Goal: Task Accomplishment & Management: Manage account settings

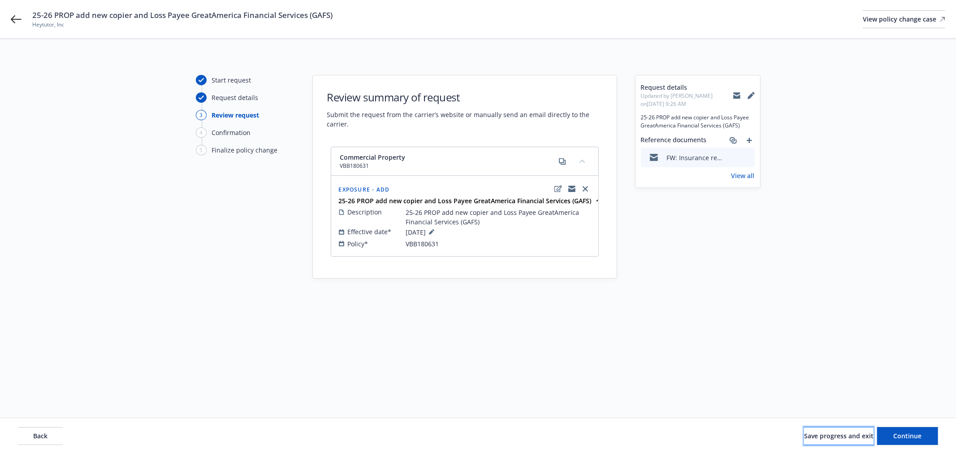
click at [818, 431] on span "Save progress and exit" at bounding box center [838, 435] width 69 height 9
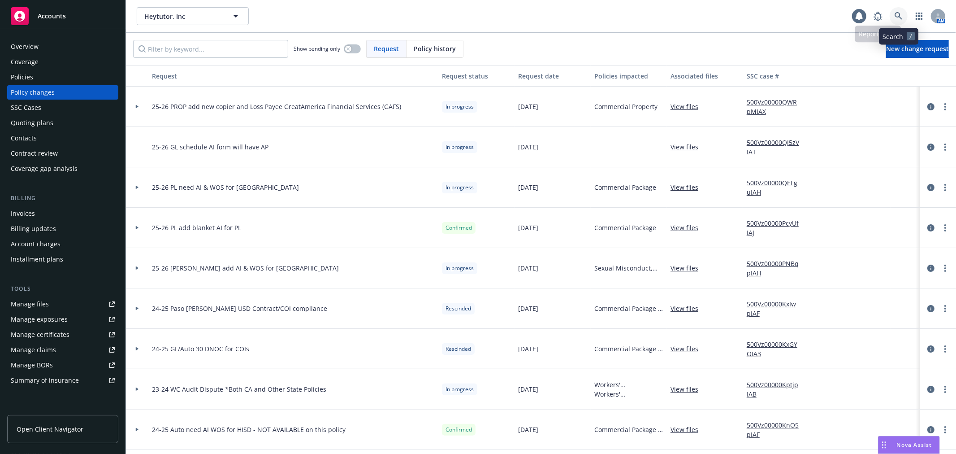
click at [899, 14] on icon at bounding box center [899, 16] width 8 height 8
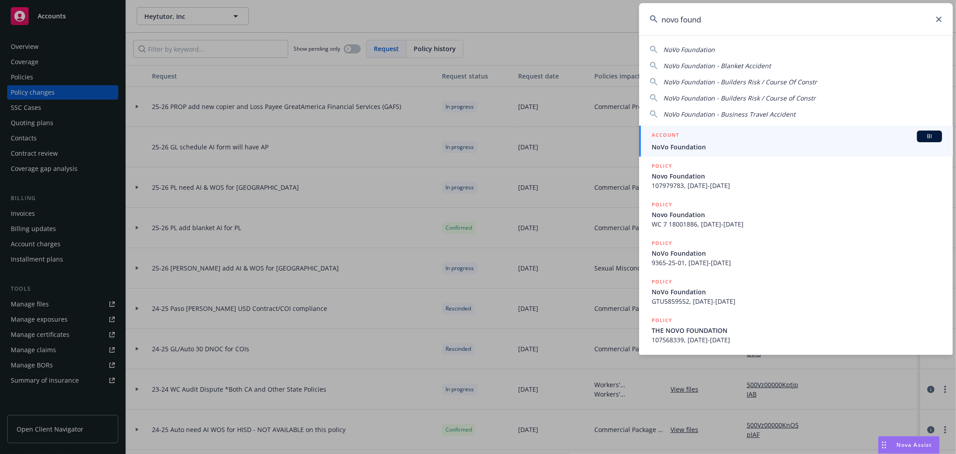
type input "novo found"
click at [668, 138] on h5 "ACCOUNT" at bounding box center [665, 135] width 27 height 11
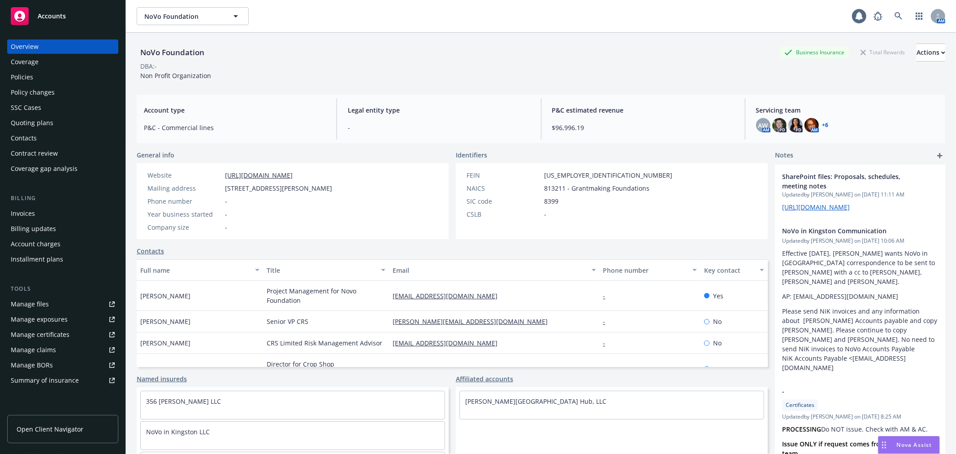
click at [52, 91] on div "Policy changes" at bounding box center [33, 92] width 44 height 14
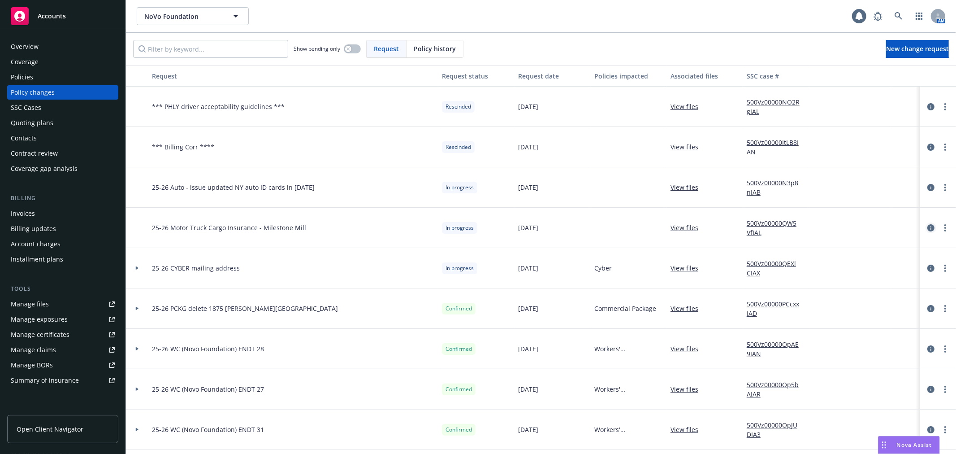
click at [927, 225] on icon "circleInformation" at bounding box center [930, 227] width 7 height 7
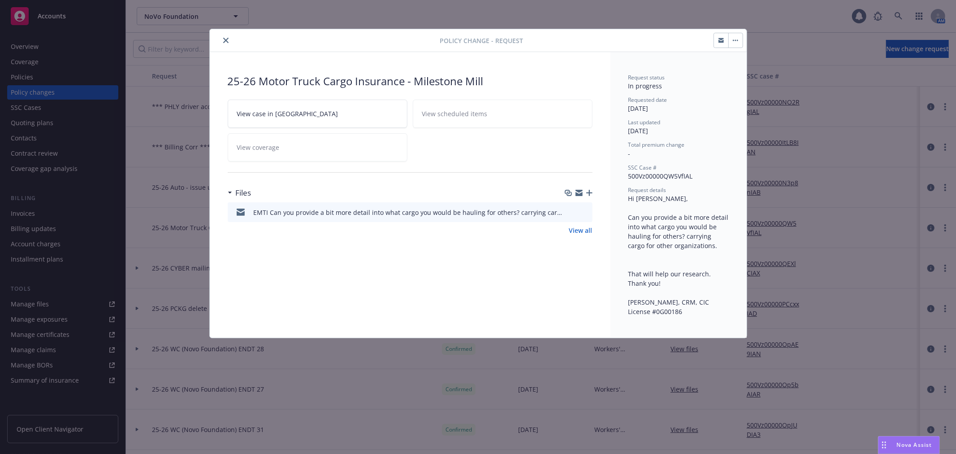
click at [579, 190] on icon "button" at bounding box center [578, 191] width 7 height 3
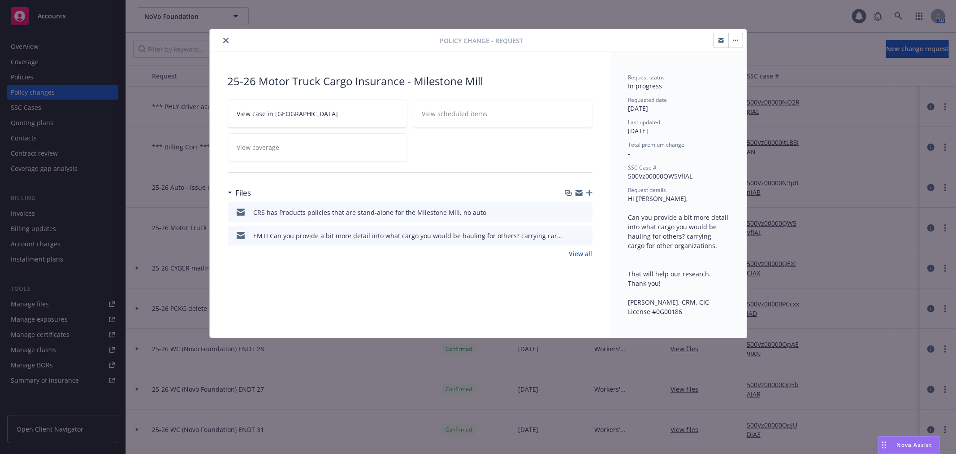
click at [226, 38] on icon "close" at bounding box center [225, 40] width 5 height 5
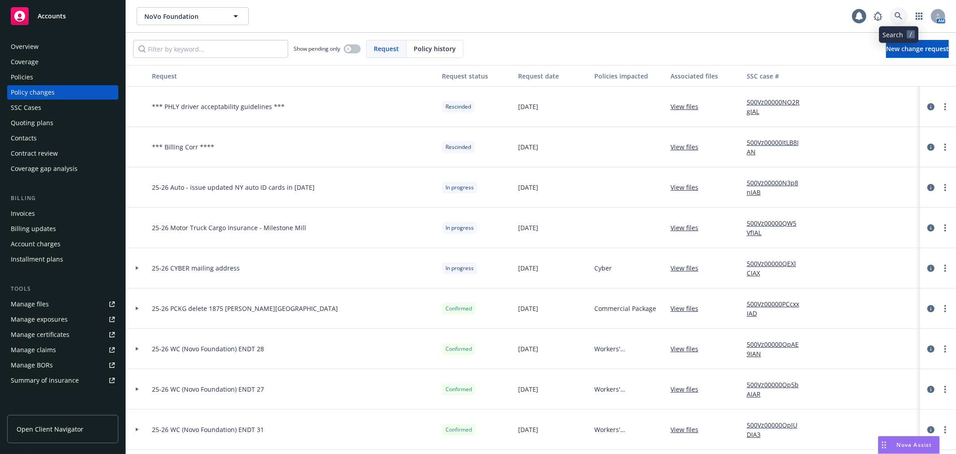
click at [899, 18] on icon at bounding box center [899, 16] width 8 height 8
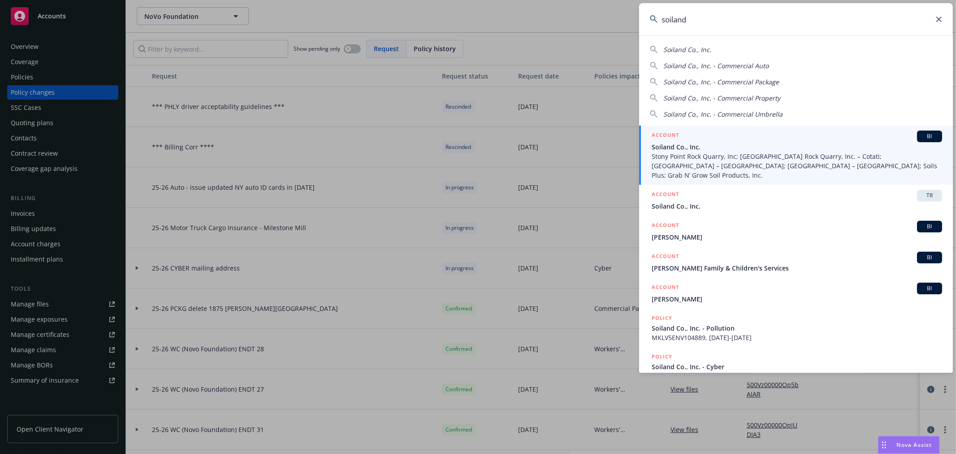
type input "soiland"
click at [708, 150] on span "Soiland Co., Inc." at bounding box center [797, 146] width 290 height 9
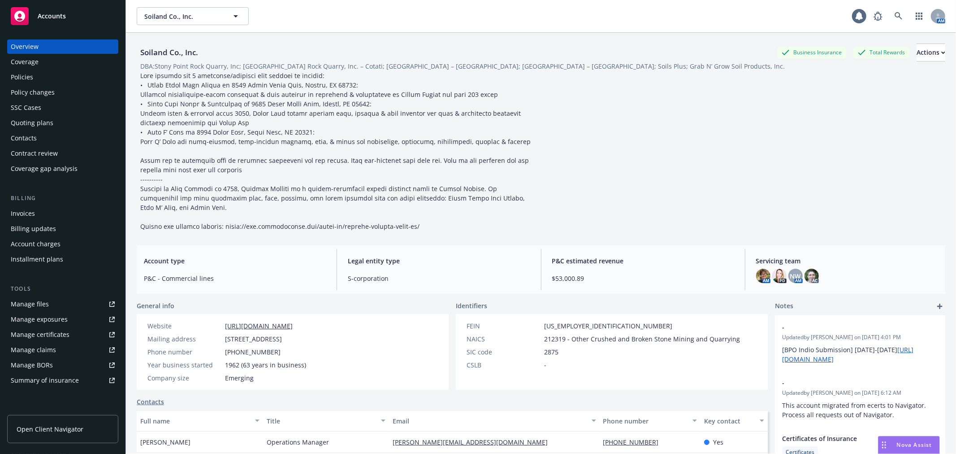
click at [91, 77] on div "Policies" at bounding box center [63, 77] width 104 height 14
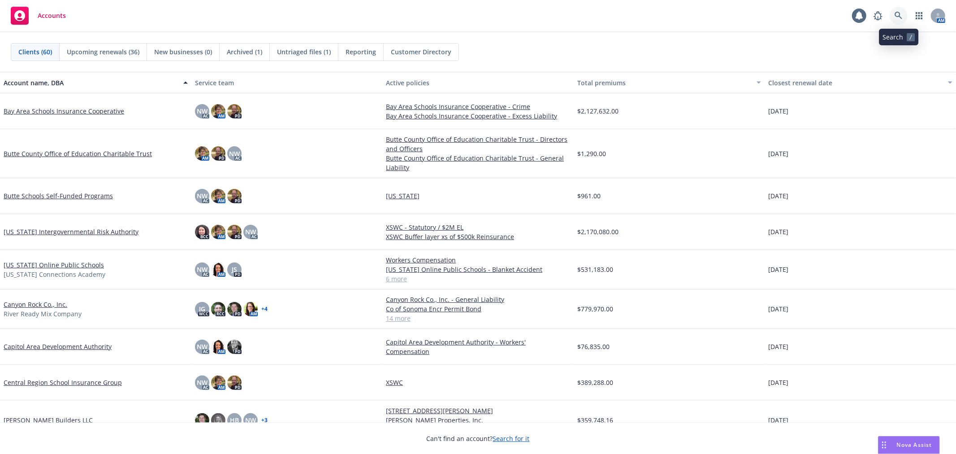
click at [898, 17] on icon at bounding box center [899, 16] width 8 height 8
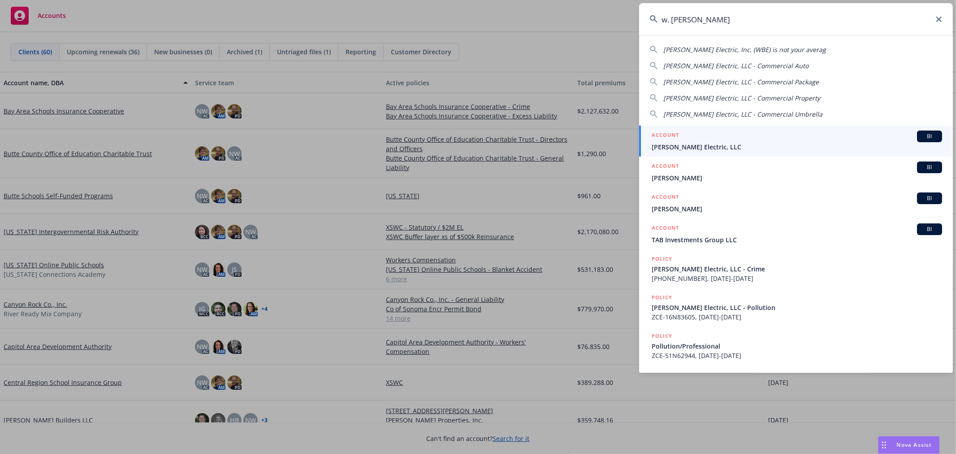
type input "w. brad"
click at [729, 140] on div "ACCOUNT BI" at bounding box center [797, 136] width 290 height 12
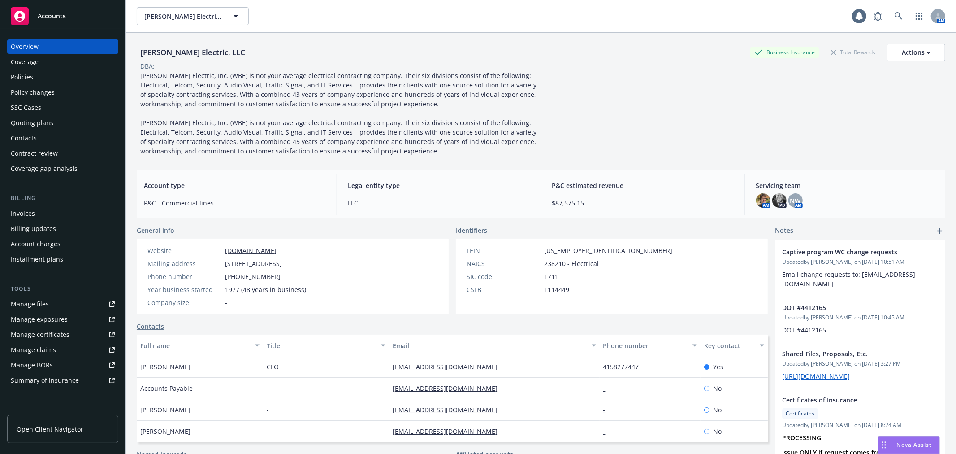
click at [50, 307] on link "Manage files" at bounding box center [62, 304] width 111 height 14
click at [895, 19] on icon at bounding box center [899, 16] width 8 height 8
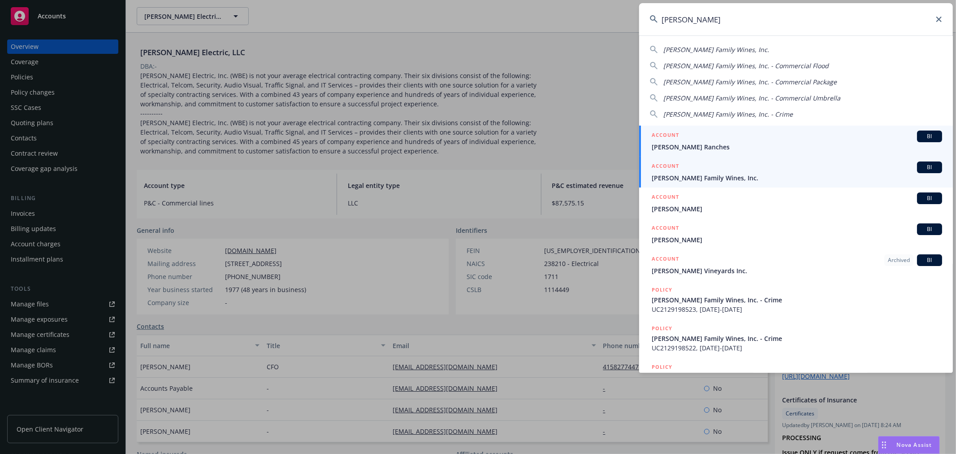
type input "scheid"
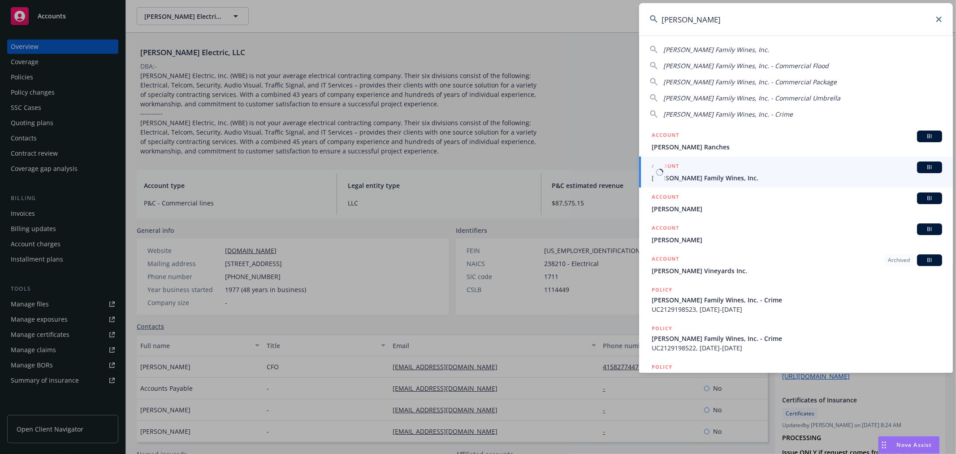
click at [798, 182] on span "Scheid Family Wines, Inc." at bounding box center [797, 177] width 290 height 9
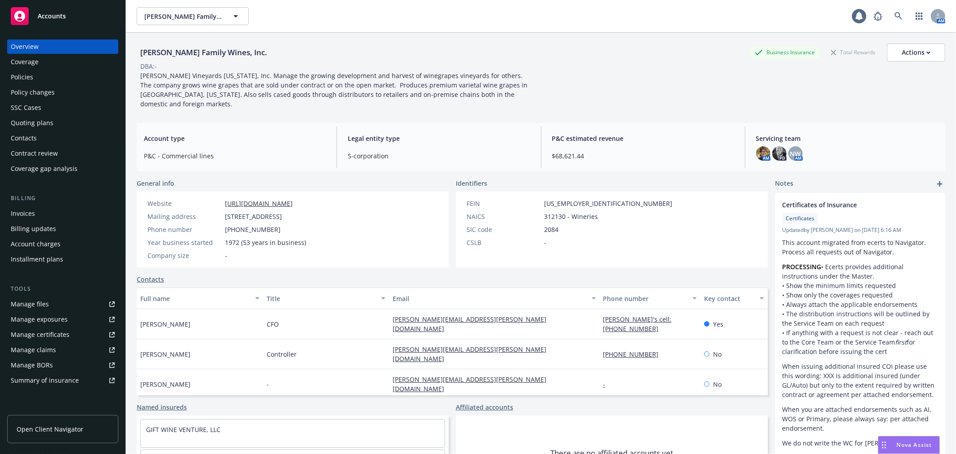
click at [92, 92] on div "Policy changes" at bounding box center [63, 92] width 104 height 14
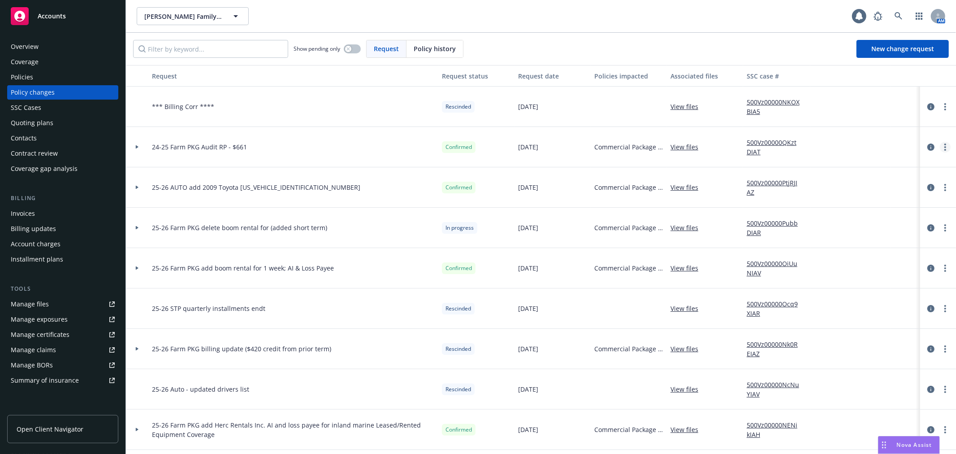
click at [940, 148] on link "more" at bounding box center [945, 147] width 11 height 11
click at [923, 177] on link "Edit request summary" at bounding box center [866, 183] width 154 height 18
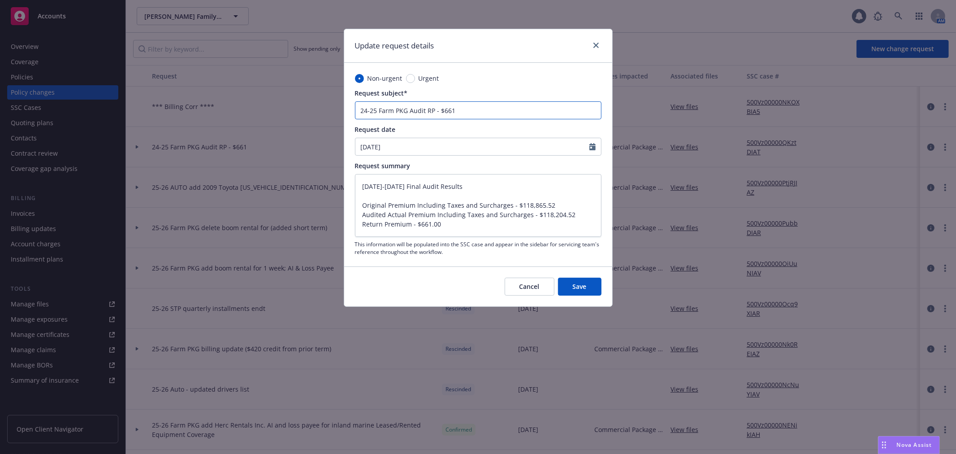
click at [408, 111] on input "24-25 Farm PKG Audit RP - $661" at bounding box center [478, 110] width 247 height 18
type input "24-25 Farm PKG Audit RP - $661"
type textarea "x"
type input "24-25 Farm PKG G Audit RP - $661"
type textarea "x"
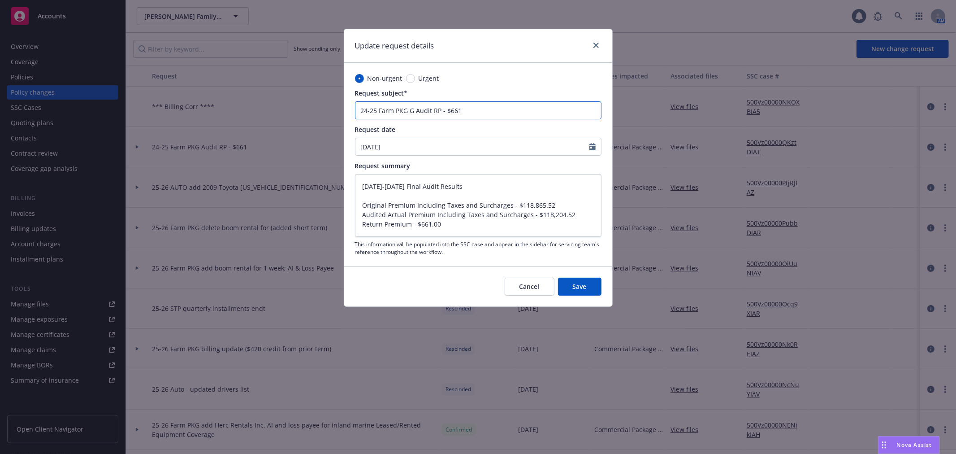
type input "24-25 Farm PKG GL Audit RP - $661"
type textarea "x"
type input "24-25 Farm PKG GL Audit RP - $661"
click at [589, 285] on button "Save" at bounding box center [579, 286] width 43 height 18
type textarea "x"
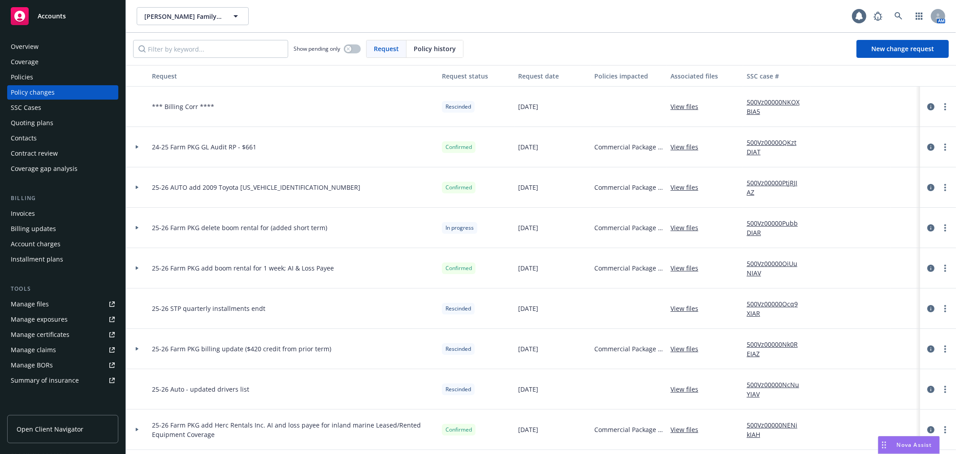
click at [136, 146] on icon at bounding box center [137, 147] width 3 height 4
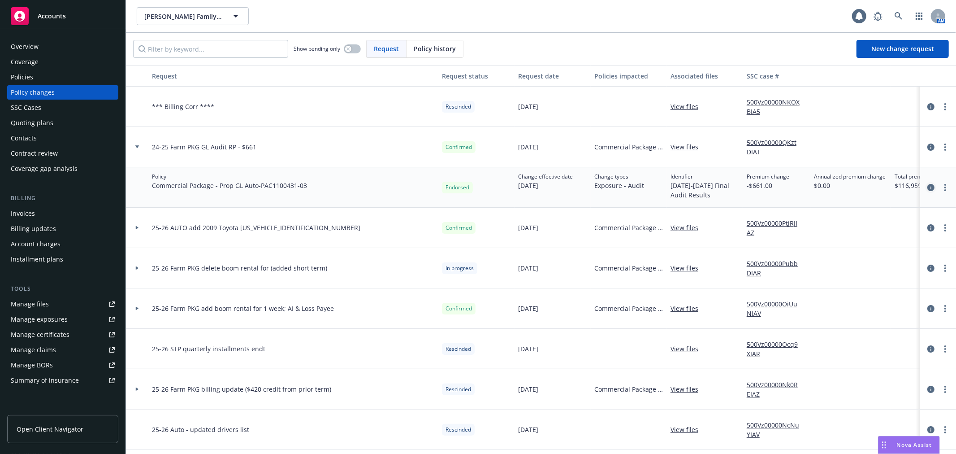
click at [927, 186] on icon "circleInformation" at bounding box center [930, 187] width 7 height 7
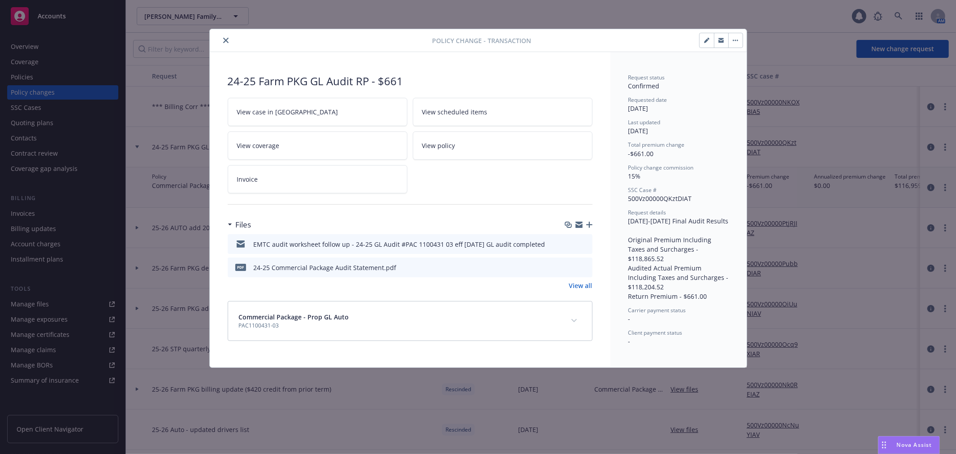
click at [580, 224] on icon "button" at bounding box center [578, 222] width 7 height 3
click at [226, 41] on icon "close" at bounding box center [225, 40] width 5 height 5
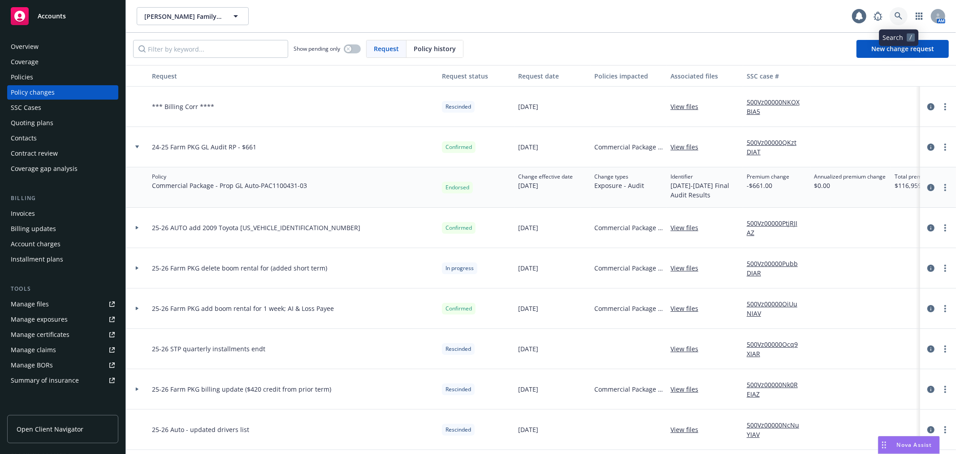
click at [897, 11] on link at bounding box center [899, 16] width 18 height 18
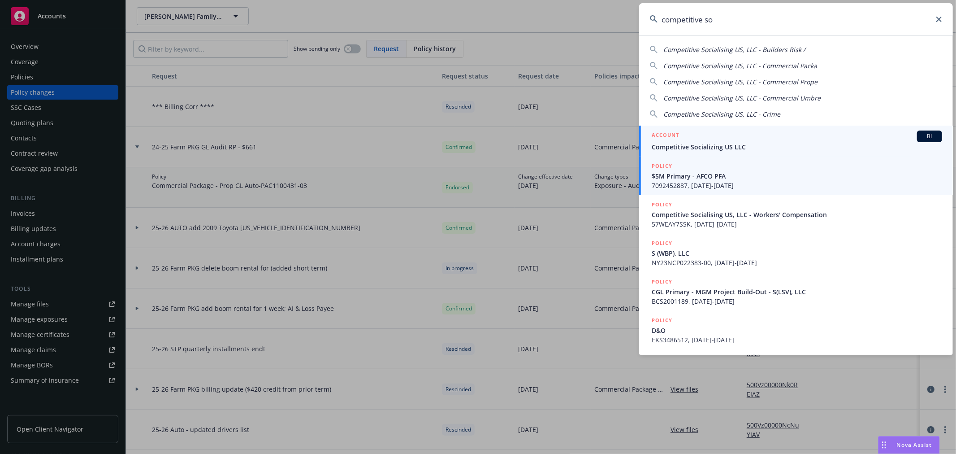
type input "competitive so"
click at [706, 156] on link "POLICY $5M Primary - AFCO PFA 7092452887, 06/11/2024-06/11/2025" at bounding box center [796, 175] width 314 height 39
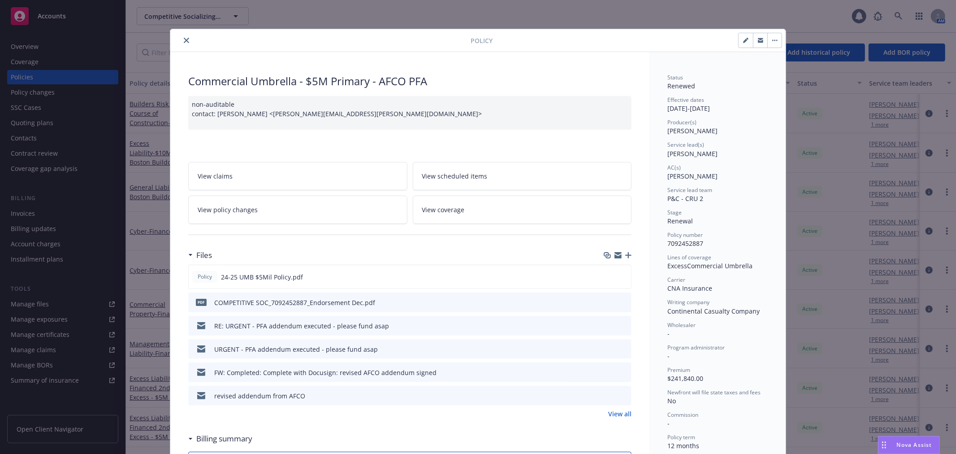
click at [185, 39] on icon "close" at bounding box center [186, 40] width 5 height 5
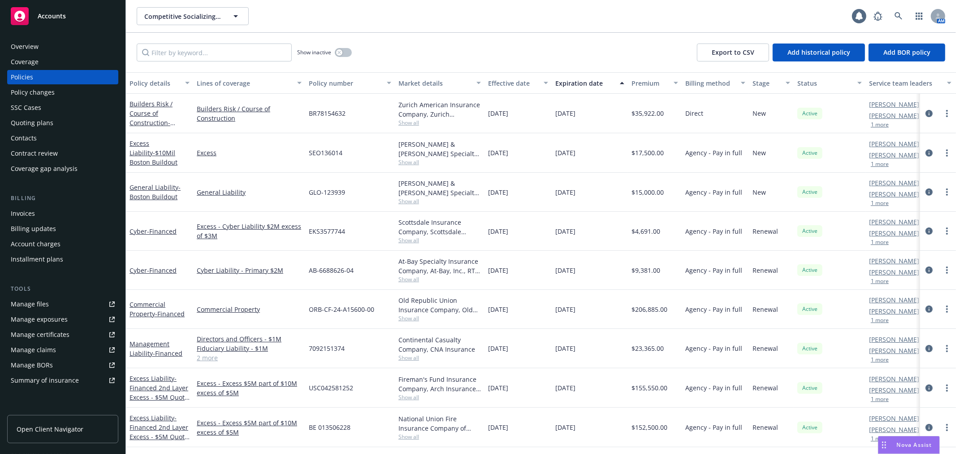
click at [58, 78] on div "Policies" at bounding box center [63, 77] width 104 height 14
click at [201, 42] on div "Show inactive Export to CSV Add historical policy Add BOR policy" at bounding box center [541, 52] width 830 height 39
click at [193, 50] on input "Filter by keyword..." at bounding box center [214, 52] width 155 height 18
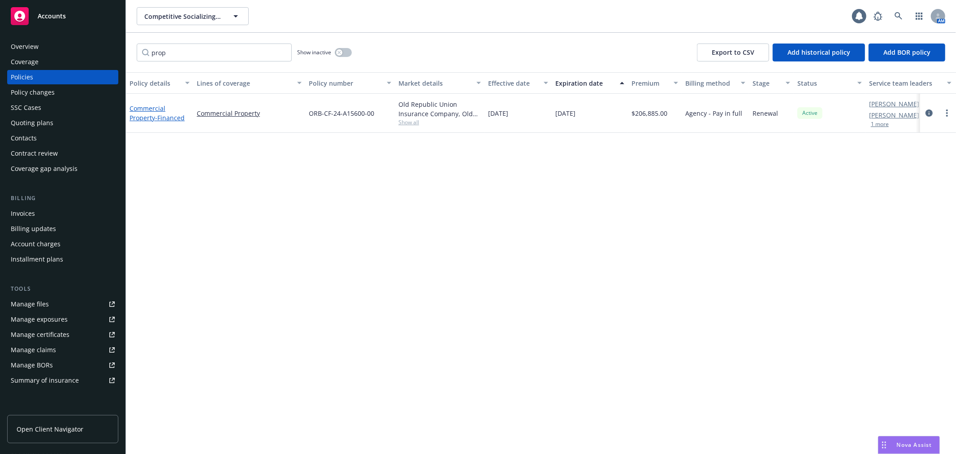
click at [169, 116] on span "- Financed" at bounding box center [170, 117] width 30 height 9
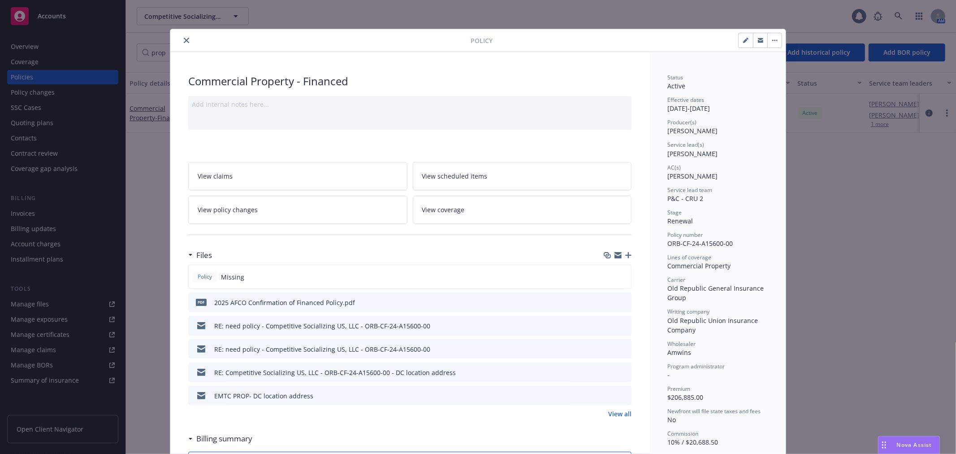
click at [187, 42] on button "close" at bounding box center [186, 40] width 11 height 11
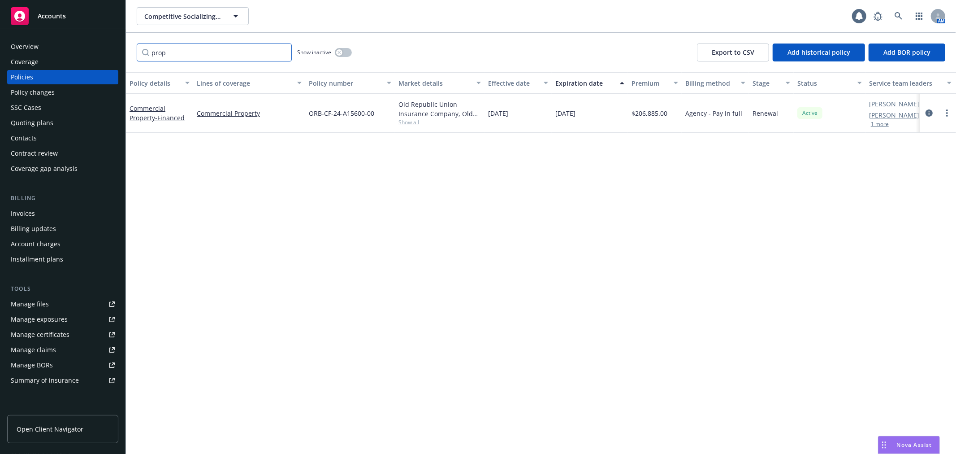
click at [163, 52] on input "prop" at bounding box center [214, 52] width 155 height 18
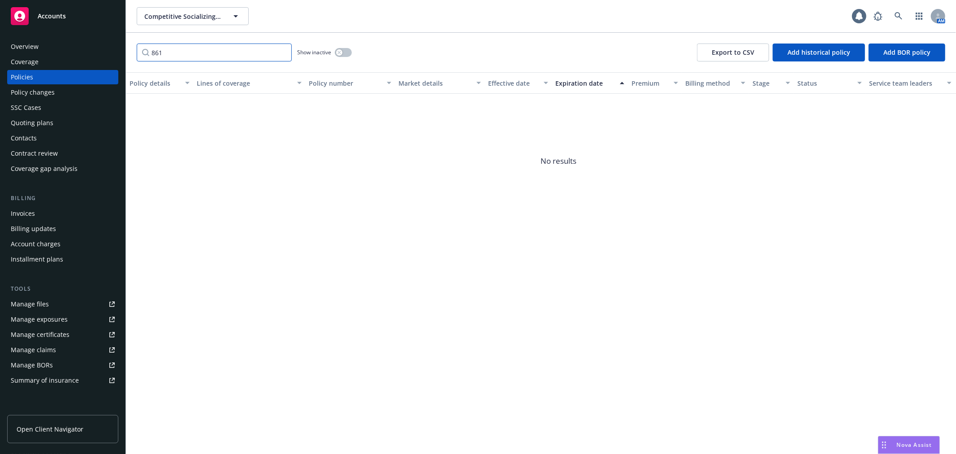
drag, startPoint x: 163, startPoint y: 52, endPoint x: 143, endPoint y: 54, distance: 20.2
click at [143, 54] on input "861" at bounding box center [214, 52] width 155 height 18
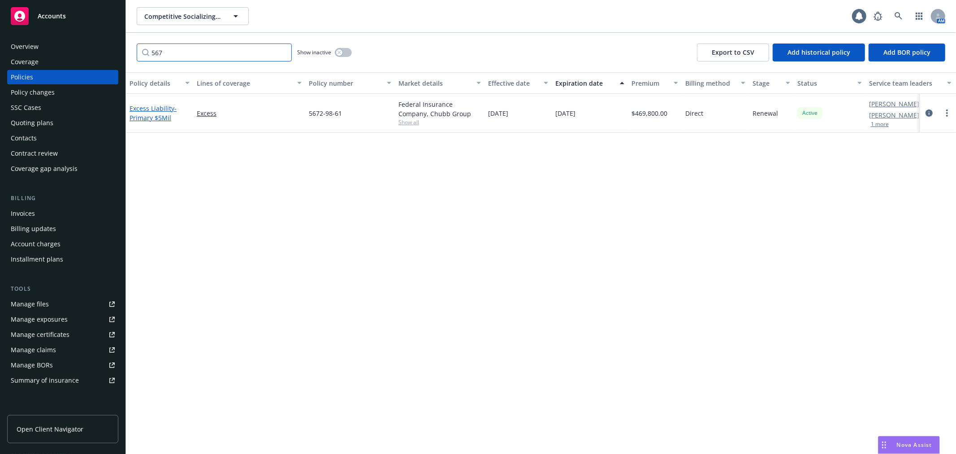
type input "567"
click at [145, 114] on span "- Primary $5Mil" at bounding box center [153, 113] width 47 height 18
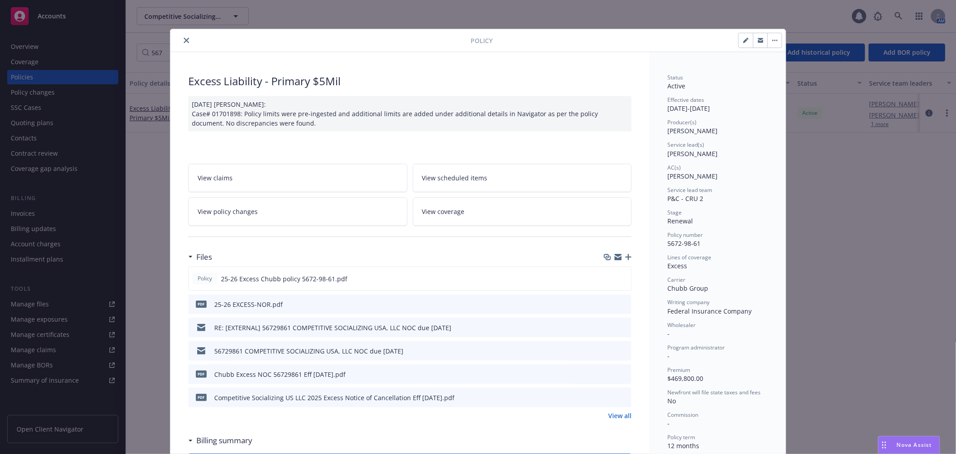
click at [621, 329] on icon "preview file" at bounding box center [623, 327] width 8 height 6
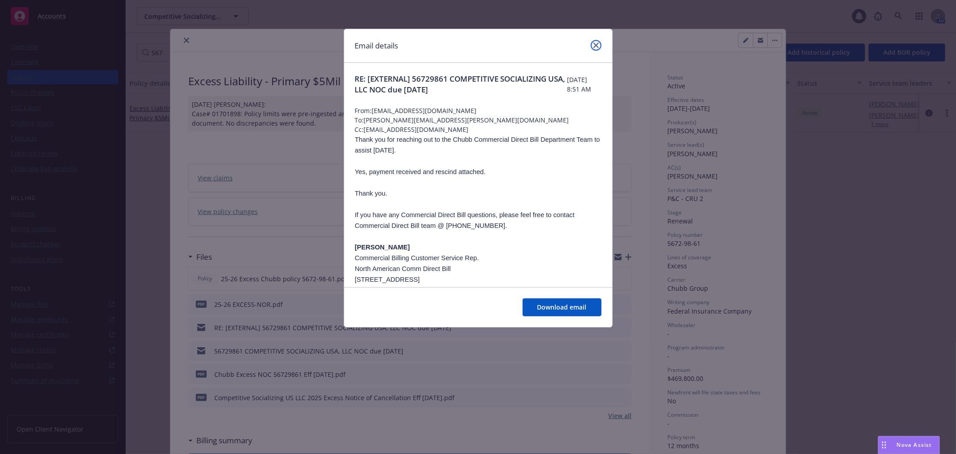
click at [595, 43] on icon "close" at bounding box center [595, 45] width 5 height 5
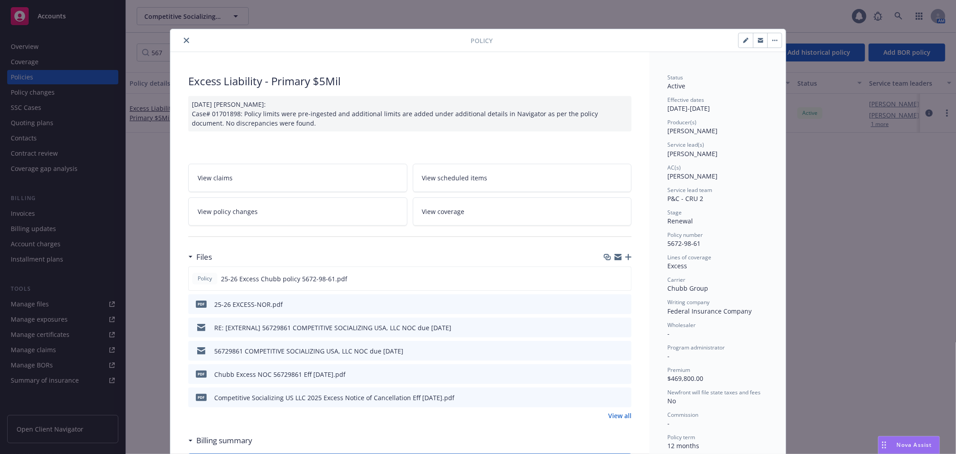
click at [320, 217] on link "View policy changes" at bounding box center [297, 211] width 219 height 28
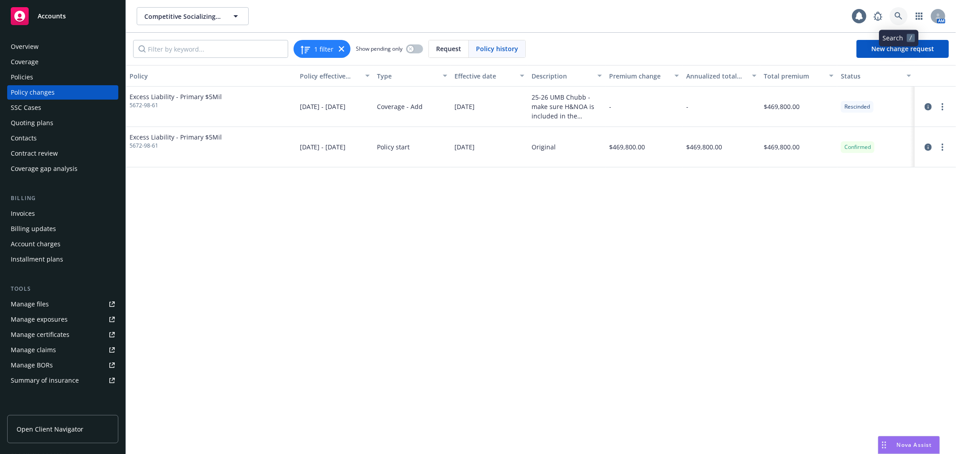
click at [892, 14] on link at bounding box center [899, 16] width 18 height 18
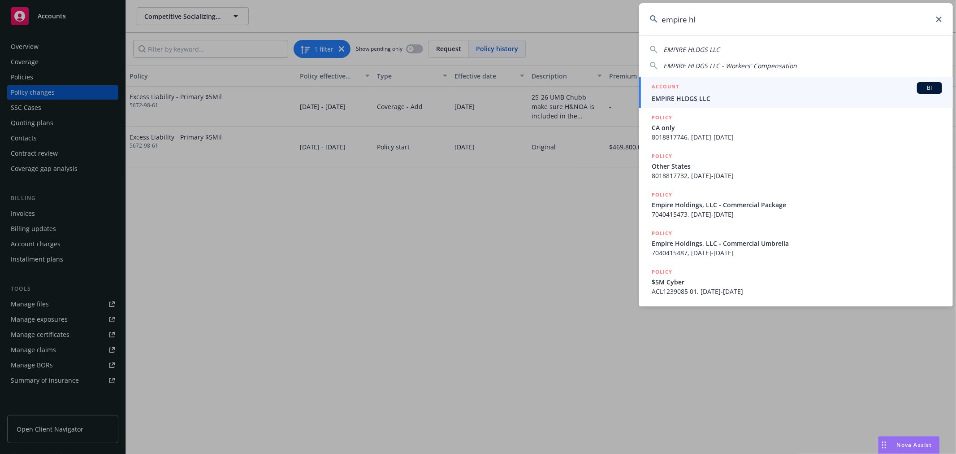
click at [701, 49] on span "EMPIRE HLDGS LLC" at bounding box center [691, 49] width 56 height 9
type input "EMPIRE HLDGS LLC"
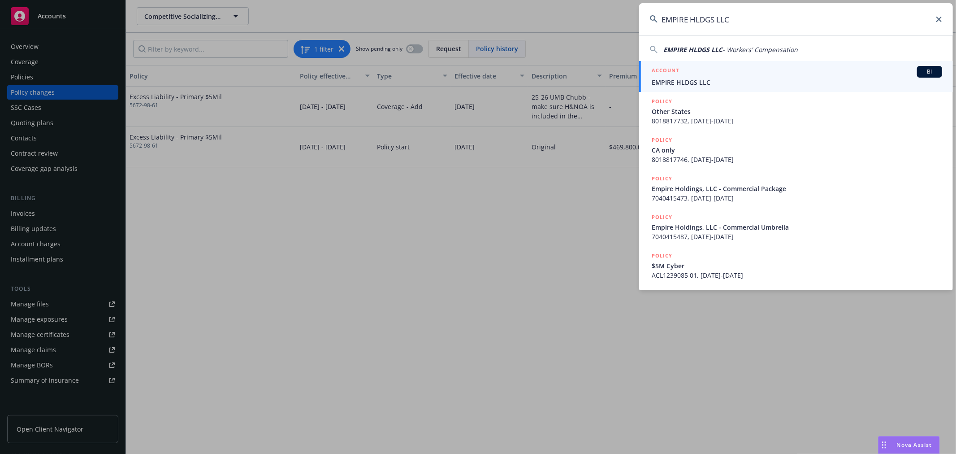
click at [690, 83] on span "EMPIRE HLDGS LLC" at bounding box center [797, 82] width 290 height 9
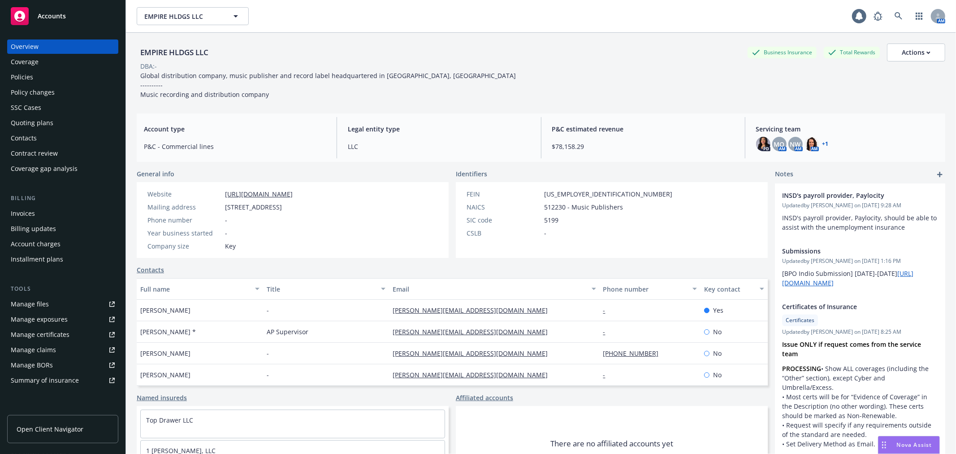
click at [81, 306] on link "Manage files" at bounding box center [62, 304] width 111 height 14
click at [65, 345] on link "Manage claims" at bounding box center [62, 349] width 111 height 14
click at [43, 86] on div "Policy changes" at bounding box center [33, 92] width 44 height 14
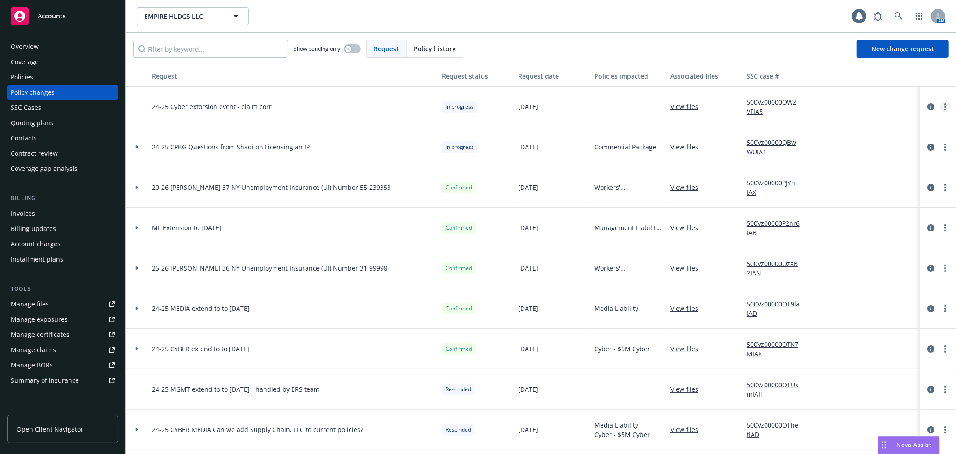
click at [940, 108] on link "more" at bounding box center [945, 106] width 11 height 11
click at [927, 106] on icon "circleInformation" at bounding box center [930, 106] width 7 height 7
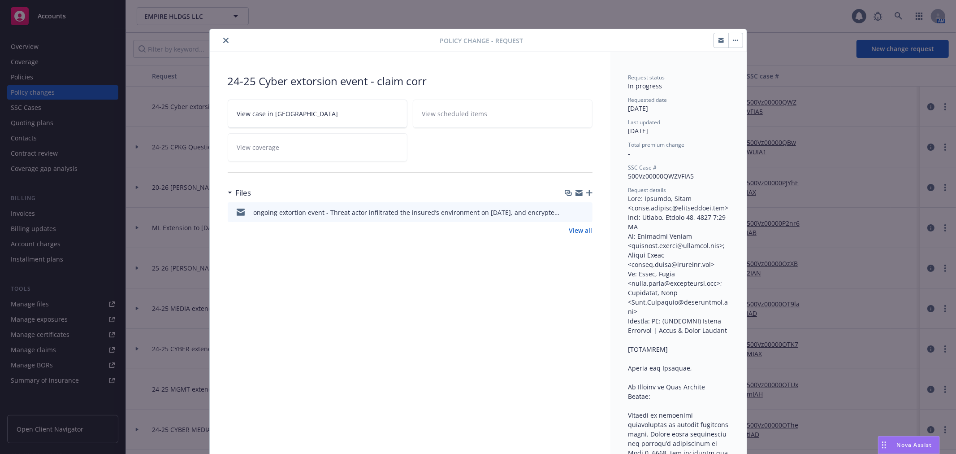
scroll to position [27, 0]
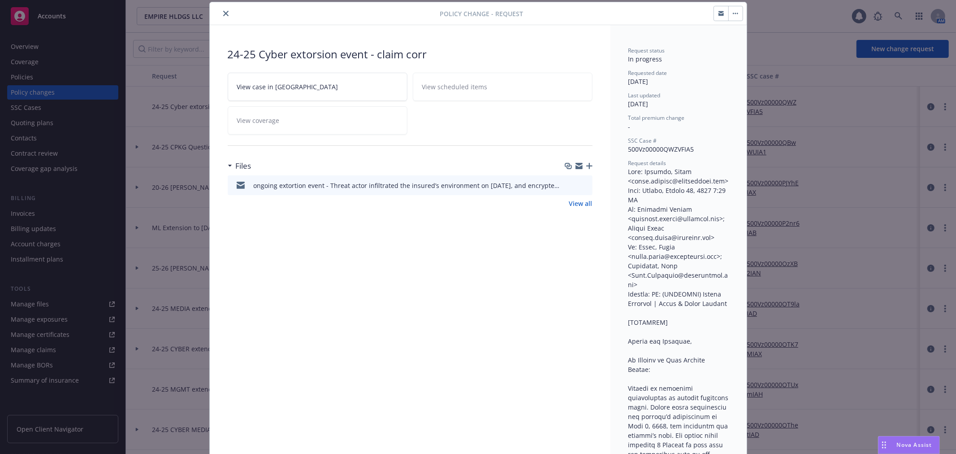
click at [223, 13] on icon "close" at bounding box center [225, 13] width 5 height 5
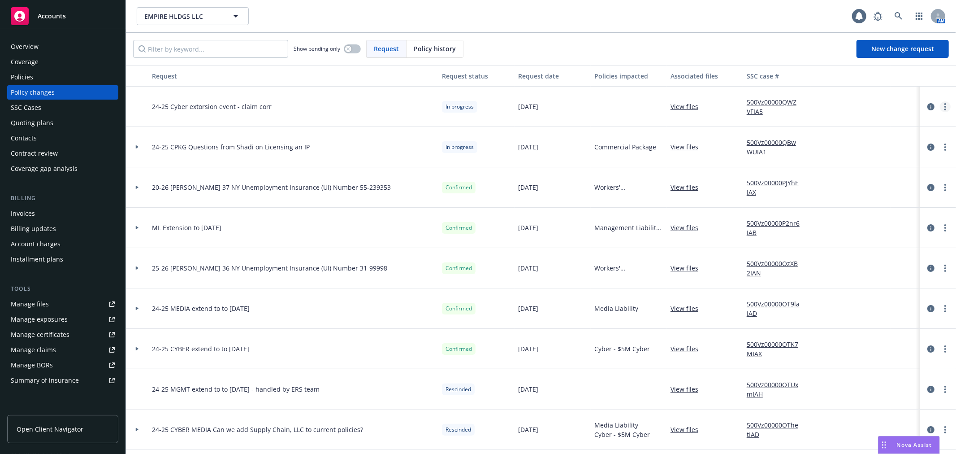
click at [940, 109] on link "more" at bounding box center [945, 106] width 11 height 11
click at [903, 161] on link "Rescind request" at bounding box center [866, 161] width 154 height 18
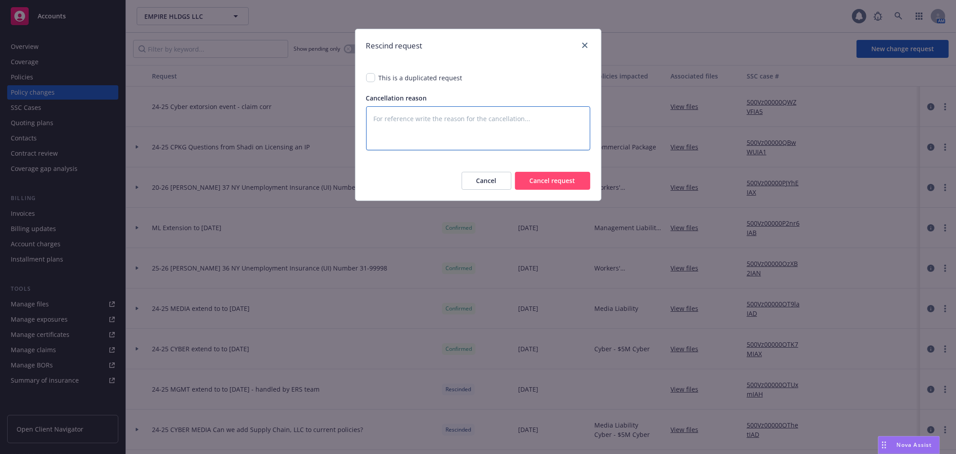
click at [483, 128] on textarea at bounding box center [478, 127] width 224 height 43
type textarea "x"
type textarea "i"
type textarea "x"
type textarea "in"
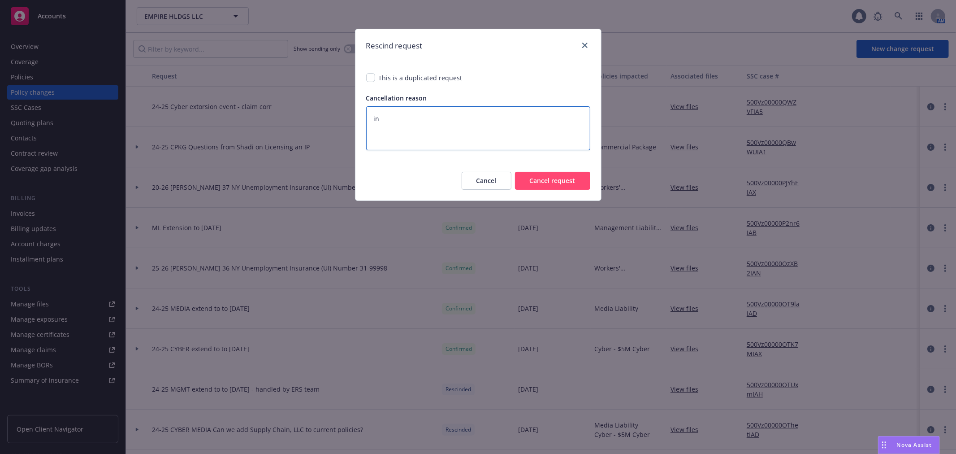
type textarea "x"
type textarea "int"
type textarea "x"
type textarea "inte"
type textarea "x"
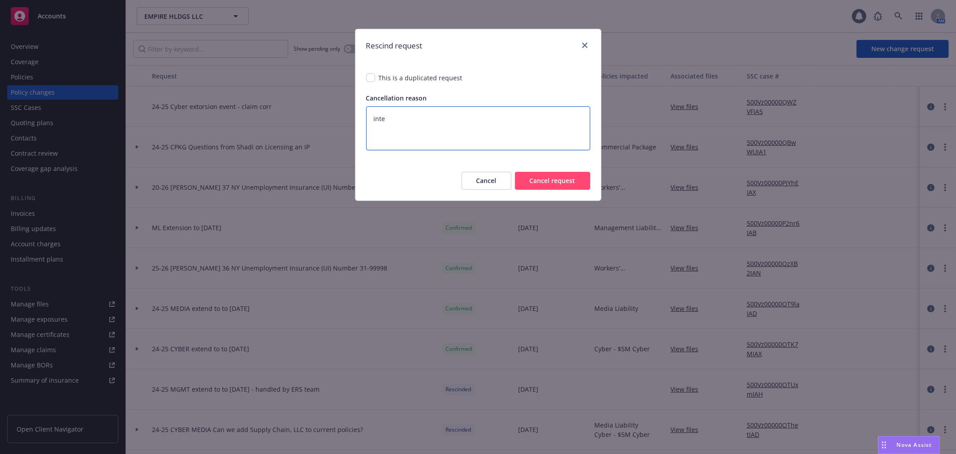
type textarea "inter"
type textarea "x"
type textarea "interb"
type textarea "x"
type textarea "interba"
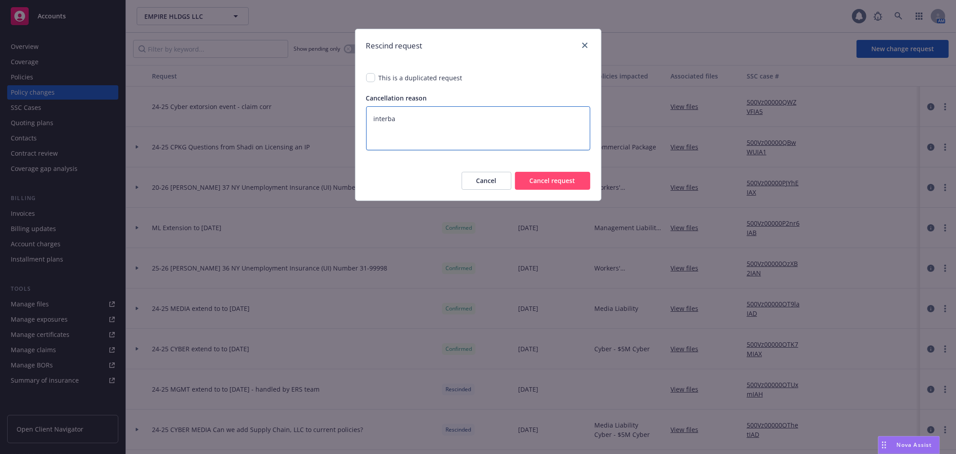
type textarea "x"
type textarea "interbal"
type textarea "x"
type textarea "interbal"
type textarea "x"
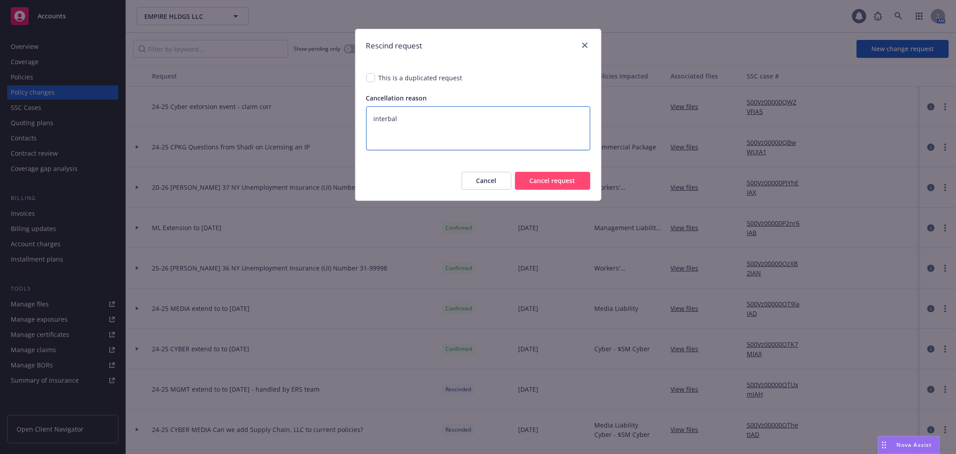
type textarea "interbal c"
type textarea "x"
type textarea "interbal"
type textarea "x"
type textarea "interbal"
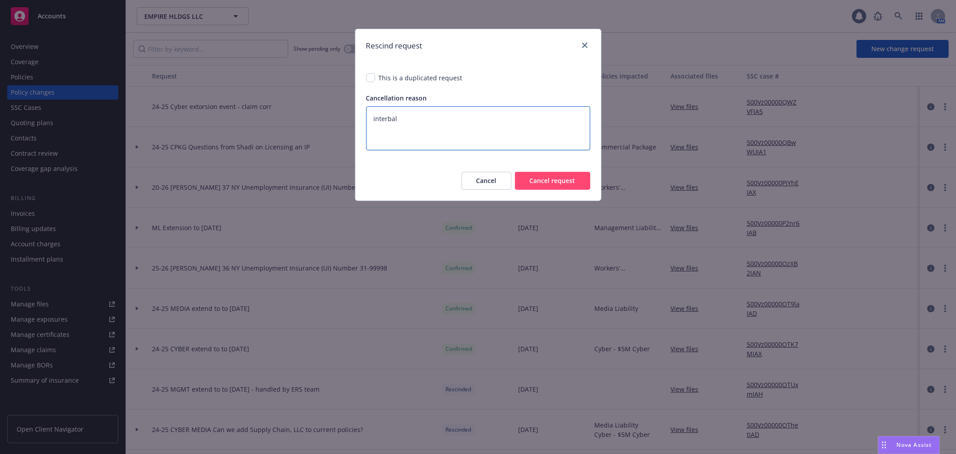
type textarea "x"
type textarea "interba"
type textarea "x"
type textarea "interb"
type textarea "x"
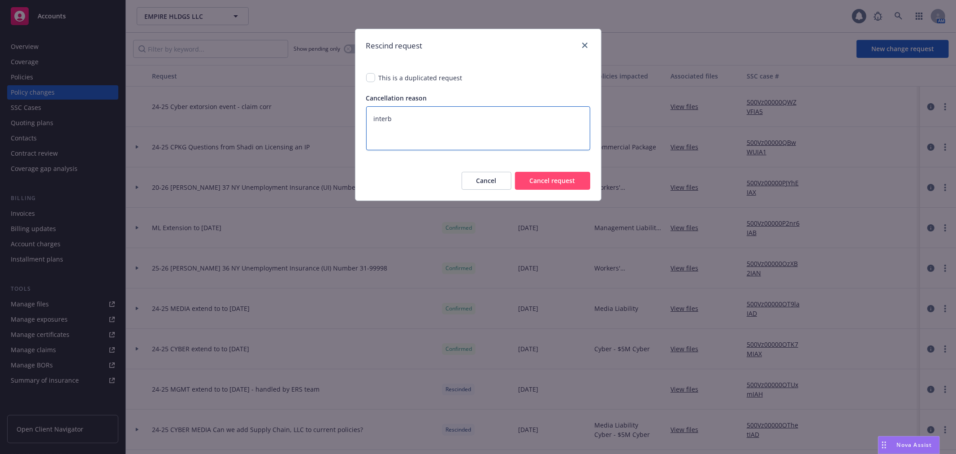
type textarea "inter"
type textarea "x"
type textarea "intern"
type textarea "x"
type textarea "interna"
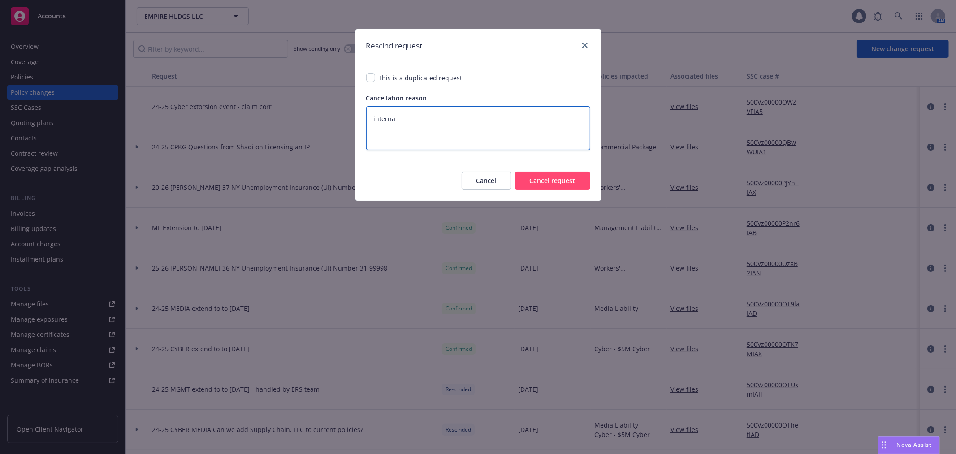
type textarea "x"
type textarea "internal"
type textarea "x"
type textarea "internal"
type textarea "x"
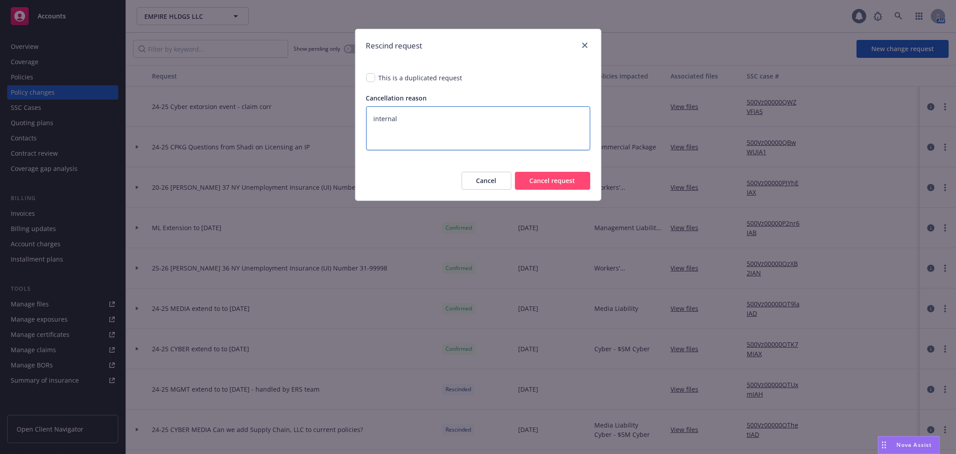
type textarea "internal c"
type textarea "x"
type textarea "internal co"
type textarea "x"
type textarea "internal cor"
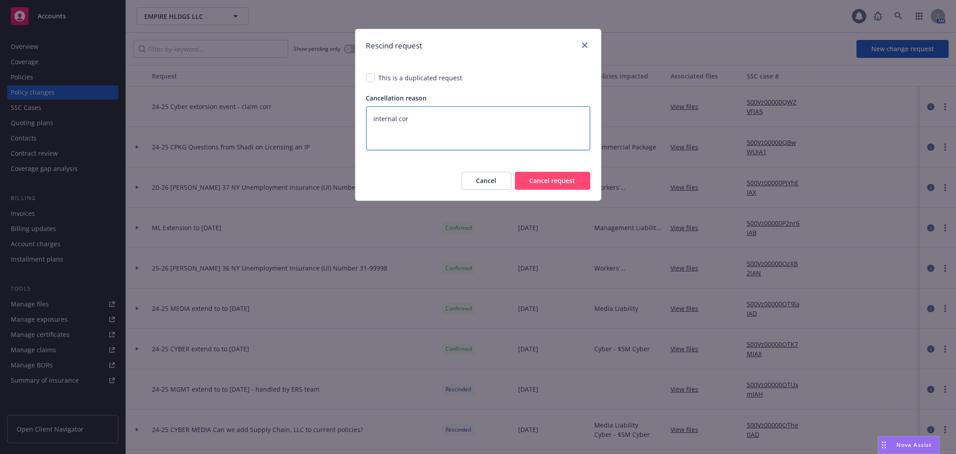
type textarea "x"
type textarea "internal corr"
click at [568, 180] on button "Cancel request" at bounding box center [552, 181] width 75 height 18
type textarea "x"
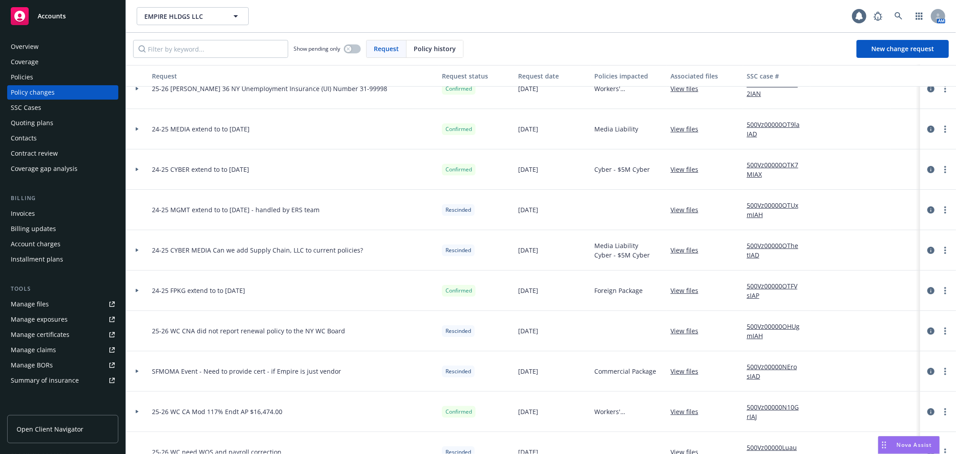
scroll to position [199, 0]
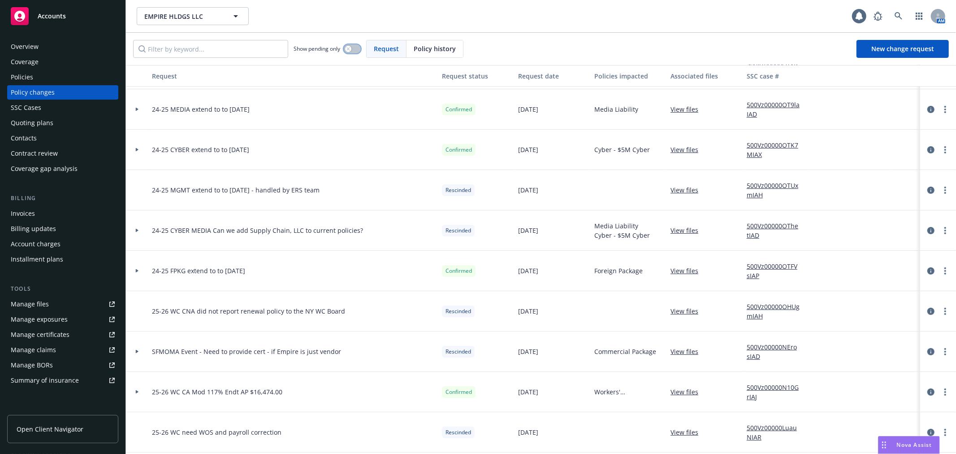
click at [346, 46] on div "button" at bounding box center [348, 49] width 6 height 6
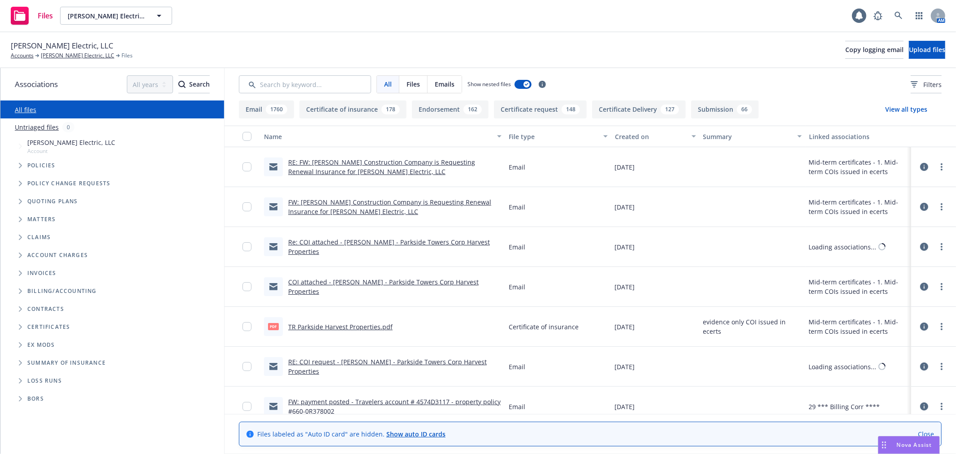
click at [19, 328] on icon "Folder Tree Example" at bounding box center [21, 326] width 4 height 5
click at [27, 343] on icon "Folder Tree Example" at bounding box center [28, 342] width 4 height 5
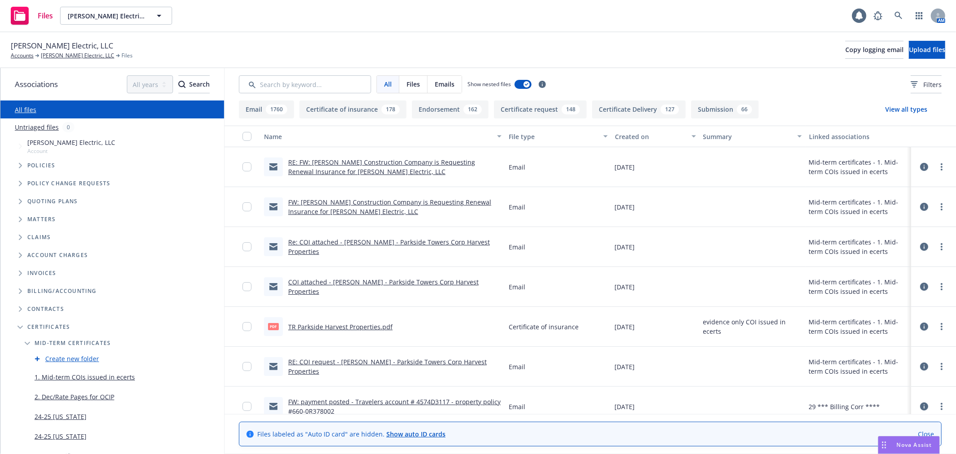
click at [61, 379] on link "1. Mid-term COIs issued in ecerts" at bounding box center [85, 376] width 100 height 9
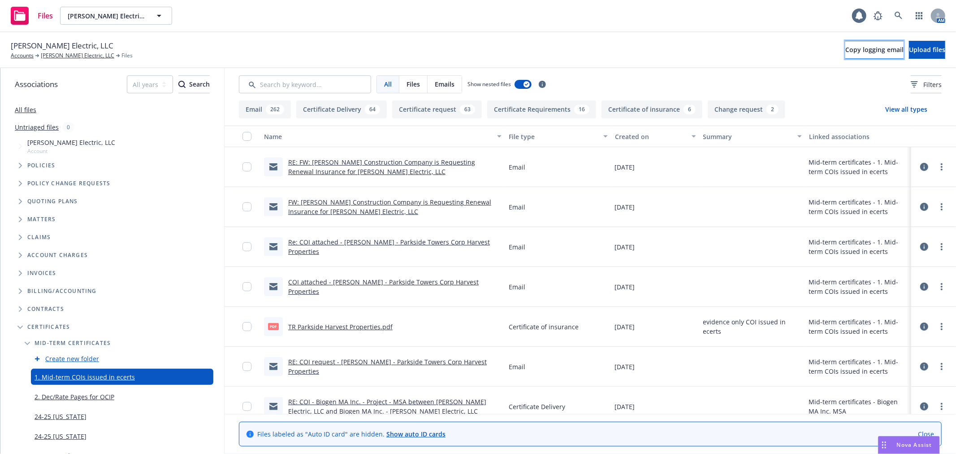
click at [845, 48] on span "Copy logging email" at bounding box center [874, 49] width 58 height 9
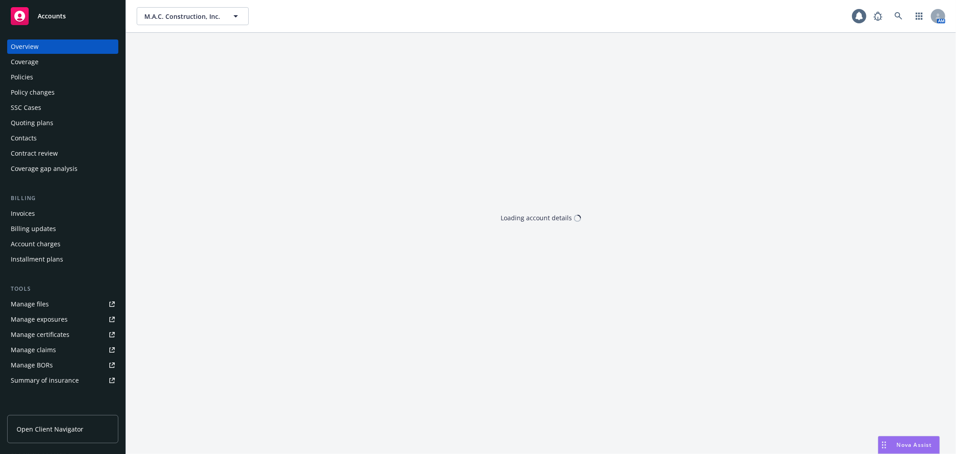
click at [66, 127] on div "Quoting plans" at bounding box center [63, 123] width 104 height 14
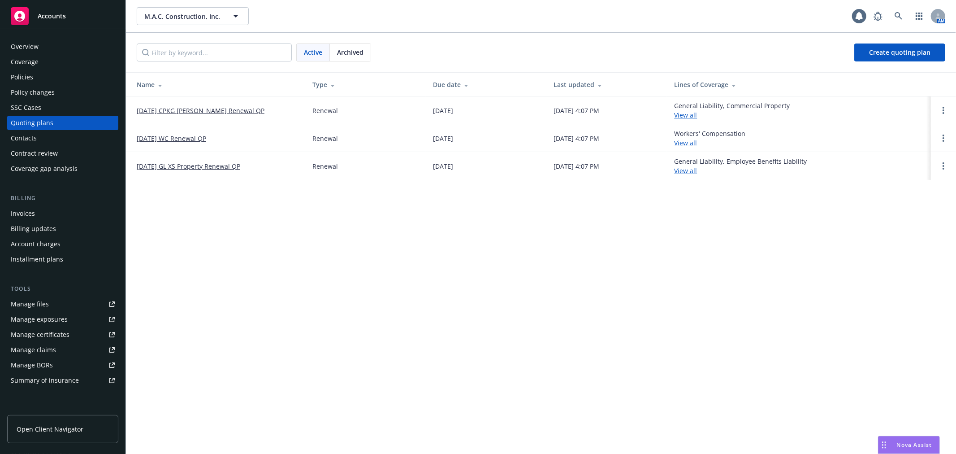
click at [186, 140] on link "10/01/25 WC Renewal QP" at bounding box center [171, 138] width 69 height 9
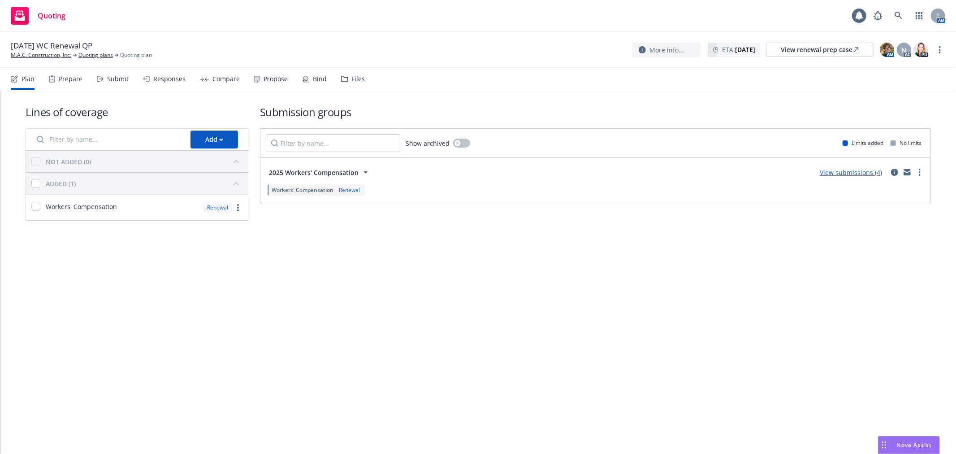
click at [114, 78] on div "Submit" at bounding box center [118, 78] width 22 height 7
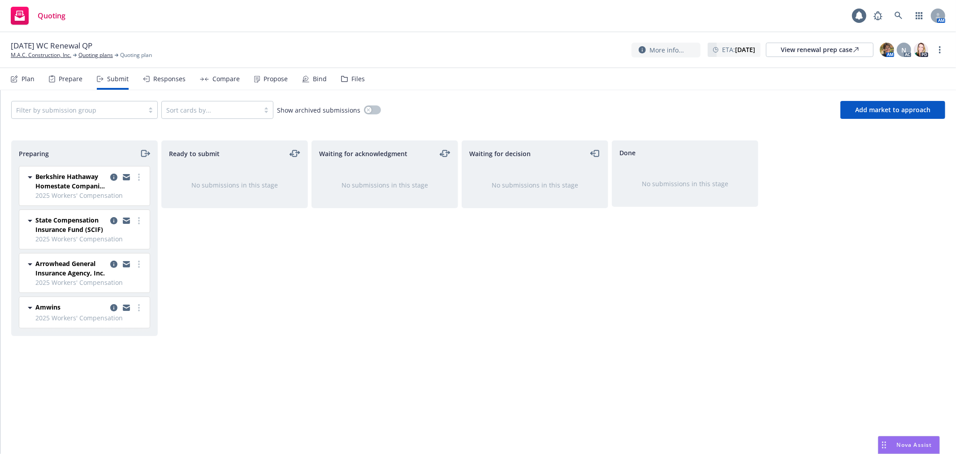
click at [351, 75] on div "Files" at bounding box center [357, 78] width 13 height 7
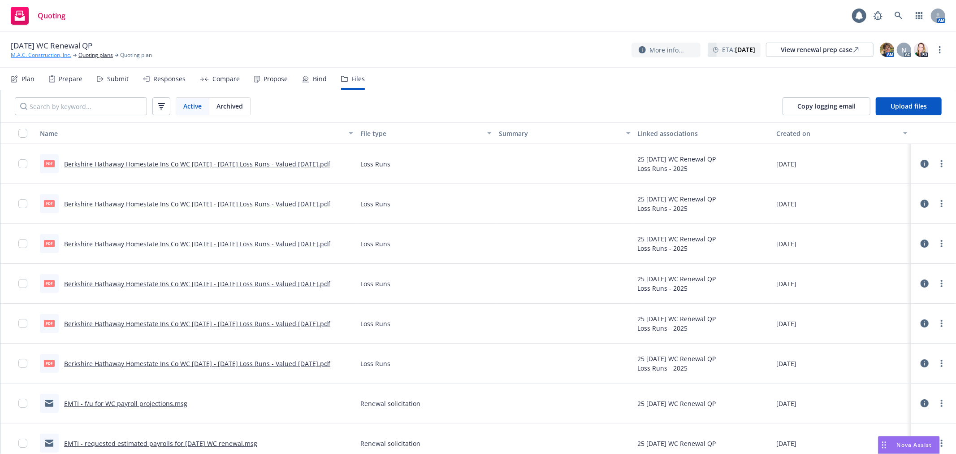
click at [47, 56] on link "M.A.C. Construction, Inc." at bounding box center [41, 55] width 61 height 8
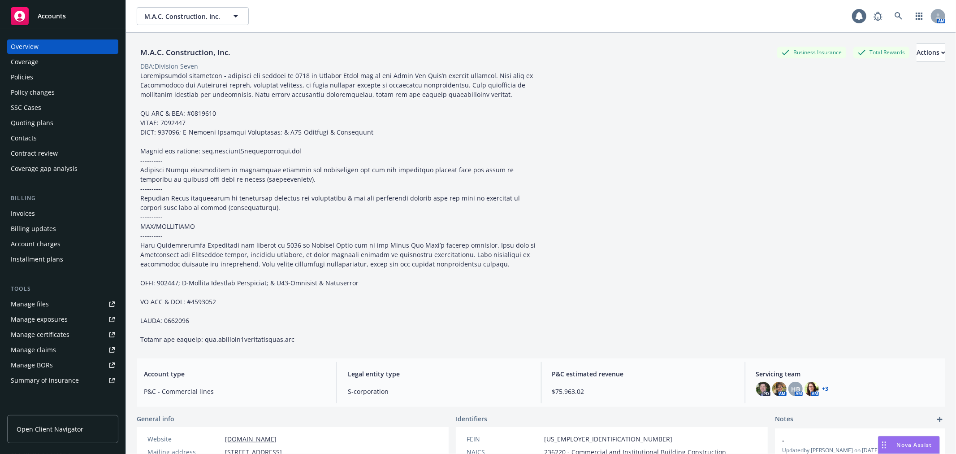
click at [48, 78] on div "Policies" at bounding box center [63, 77] width 104 height 14
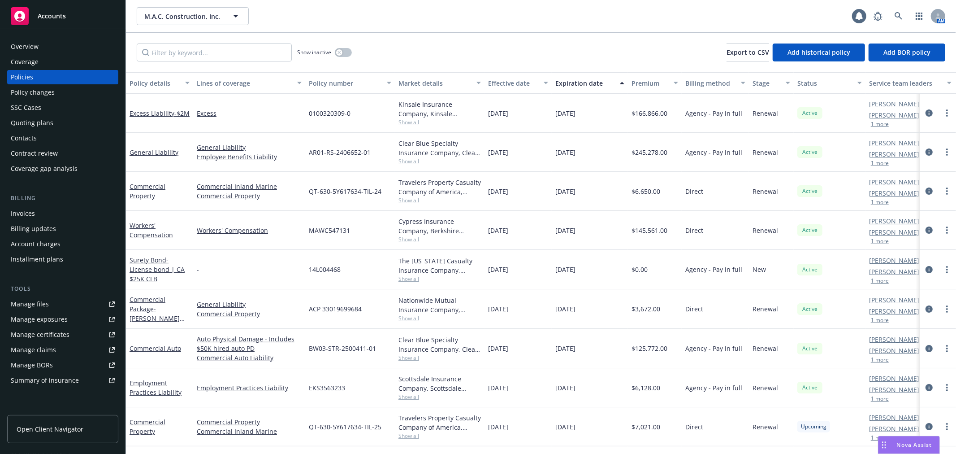
click at [35, 120] on div "Quoting plans" at bounding box center [32, 123] width 43 height 14
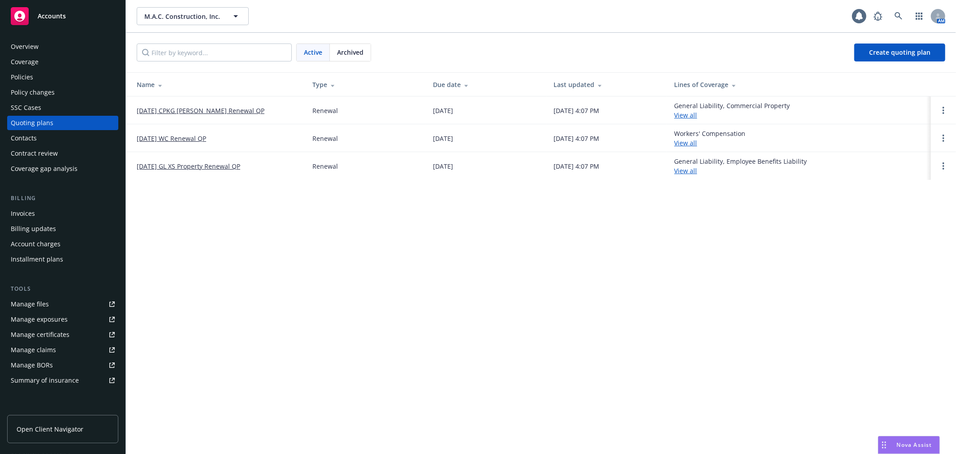
click at [174, 136] on link "[DATE] WC Renewal QP" at bounding box center [171, 138] width 69 height 9
